Goal: Navigation & Orientation: Find specific page/section

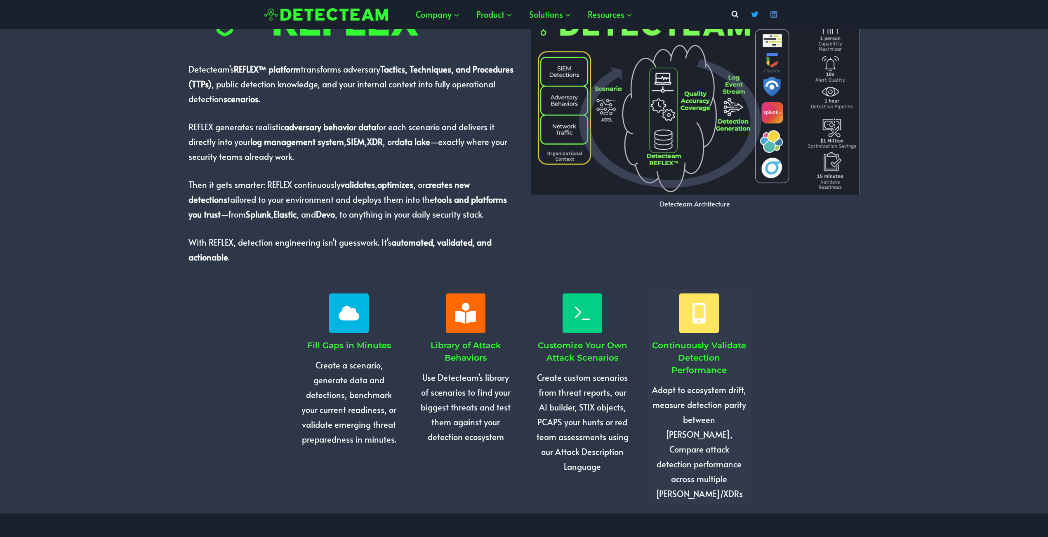
scroll to position [598, 0]
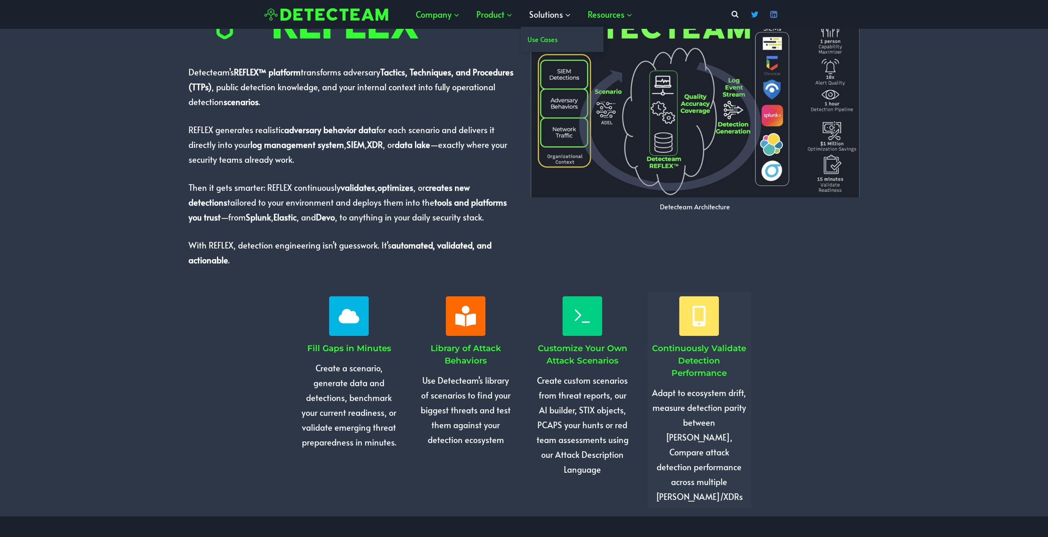
click at [560, 15] on span "Solutions Expand" at bounding box center [550, 14] width 42 height 15
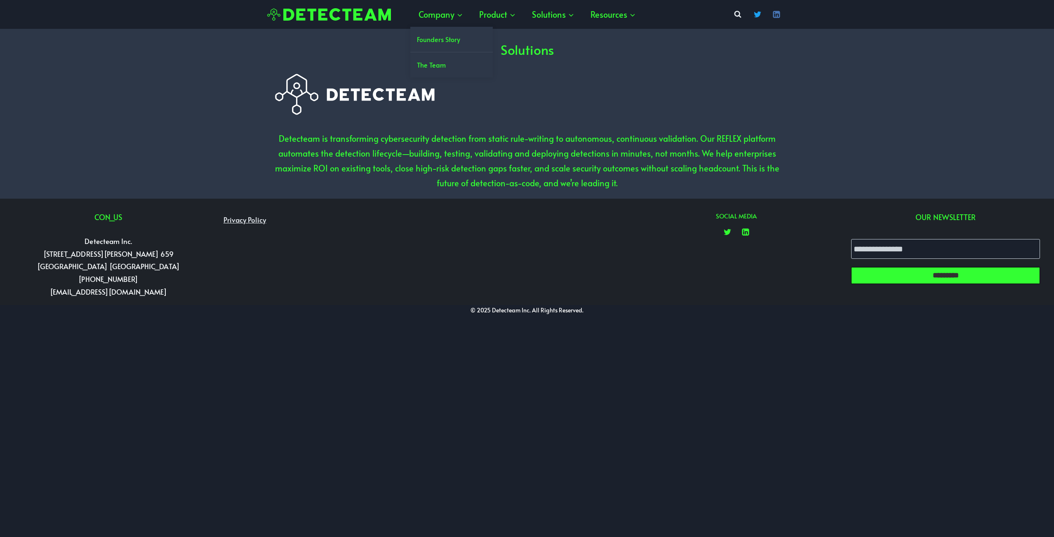
click at [435, 62] on link "The Team" at bounding box center [451, 64] width 82 height 25
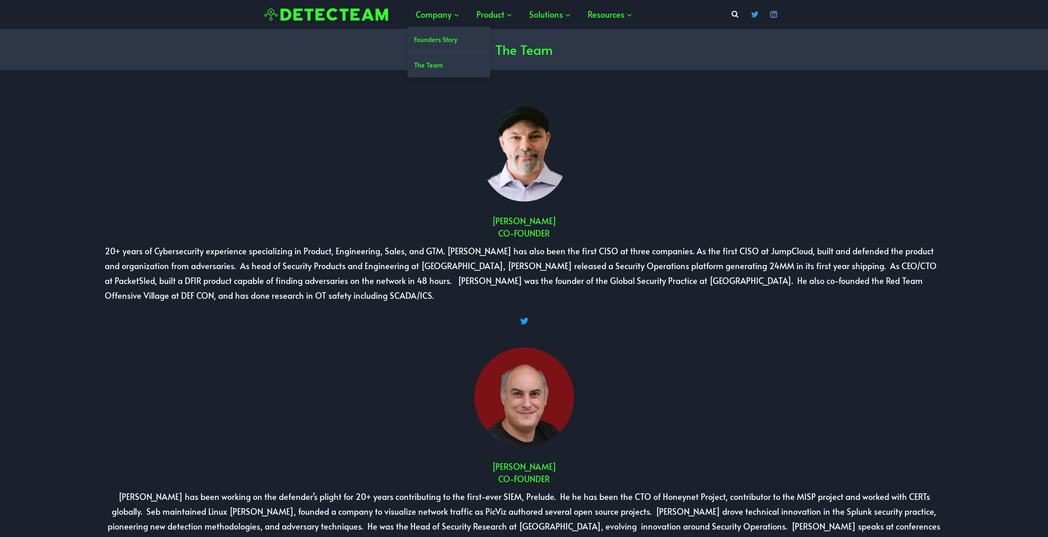
click at [428, 69] on link "The Team" at bounding box center [448, 64] width 82 height 25
click at [434, 35] on link "Founders Story" at bounding box center [448, 39] width 82 height 25
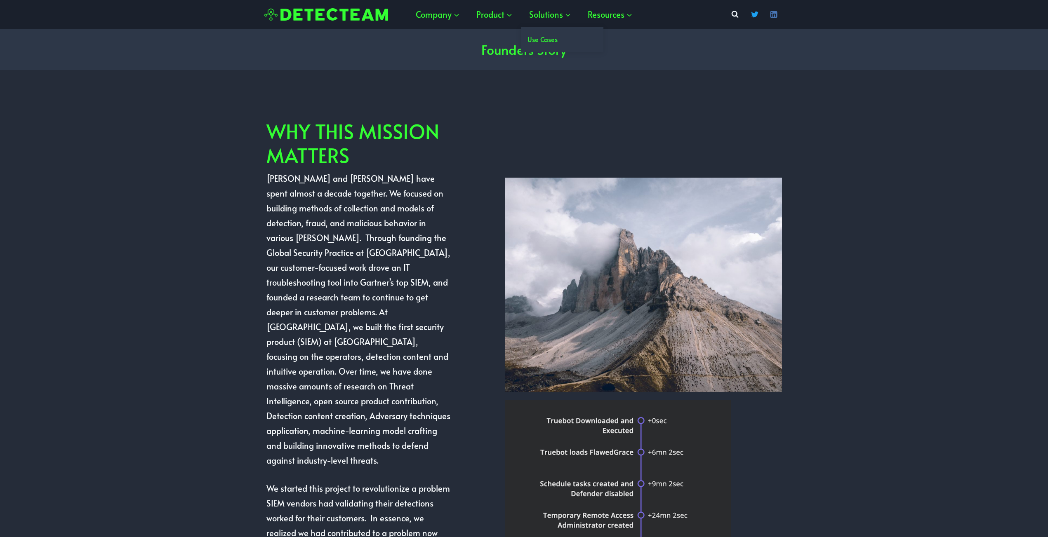
click at [545, 41] on link "Use Cases" at bounding box center [562, 39] width 82 height 25
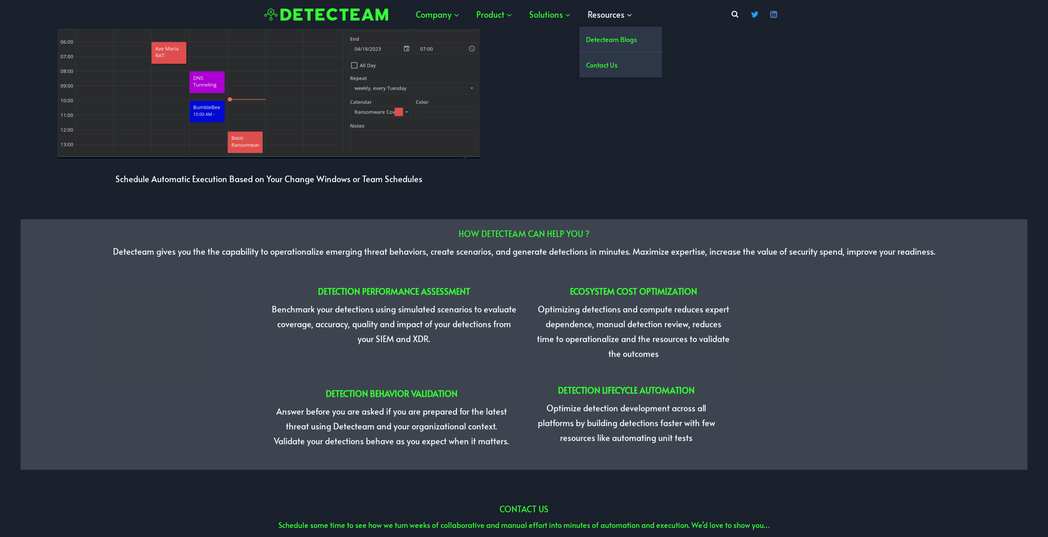
scroll to position [1835, 0]
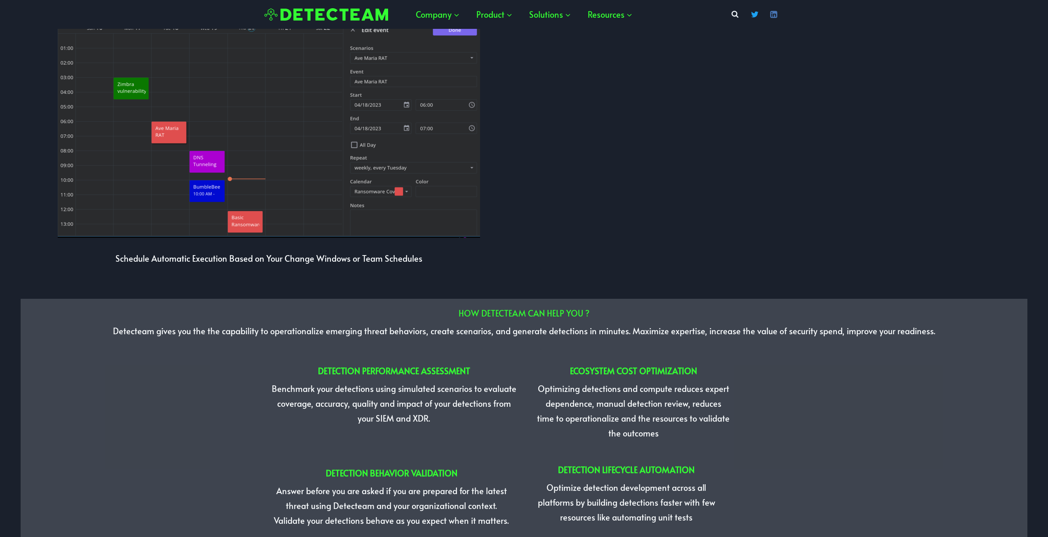
click at [283, 16] on img at bounding box center [326, 14] width 124 height 13
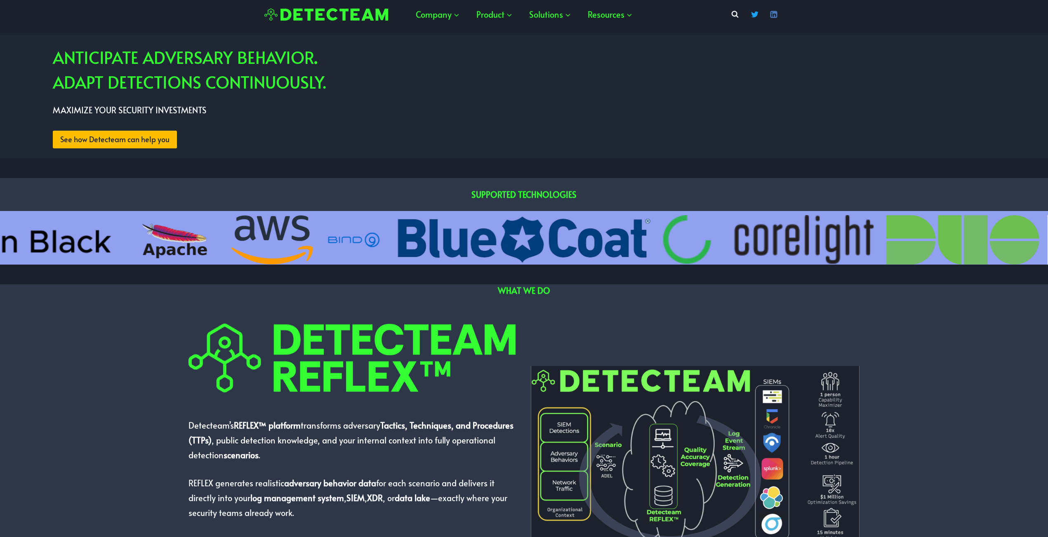
scroll to position [297, 0]
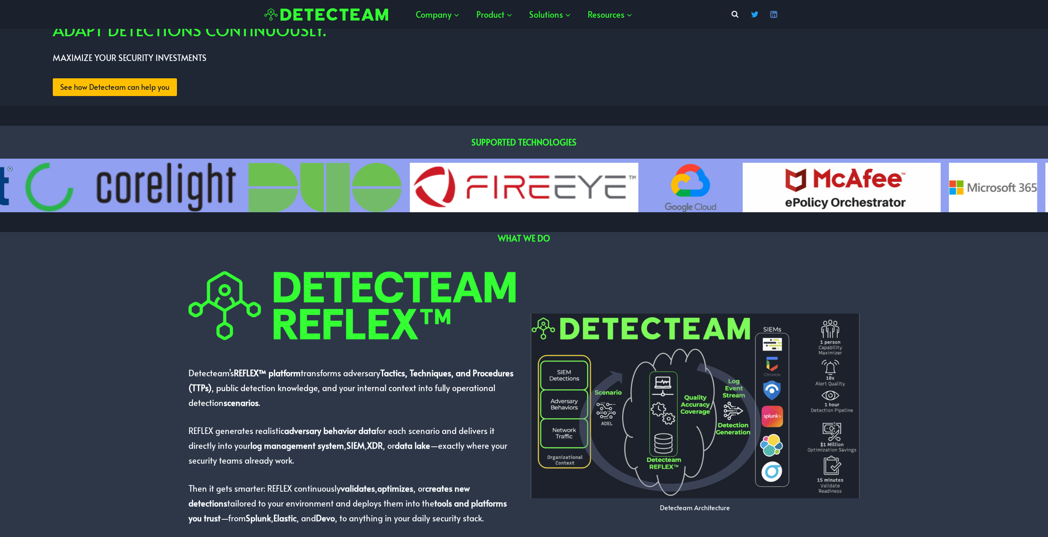
click at [109, 87] on span "See how Detecteam can help you" at bounding box center [114, 87] width 109 height 12
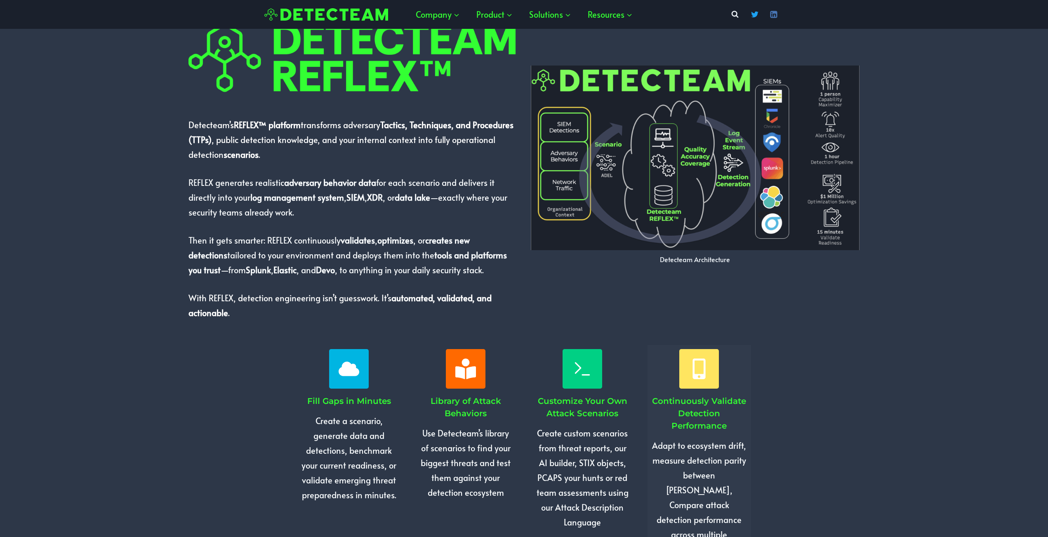
scroll to position [499, 0]
